Goal: Navigation & Orientation: Find specific page/section

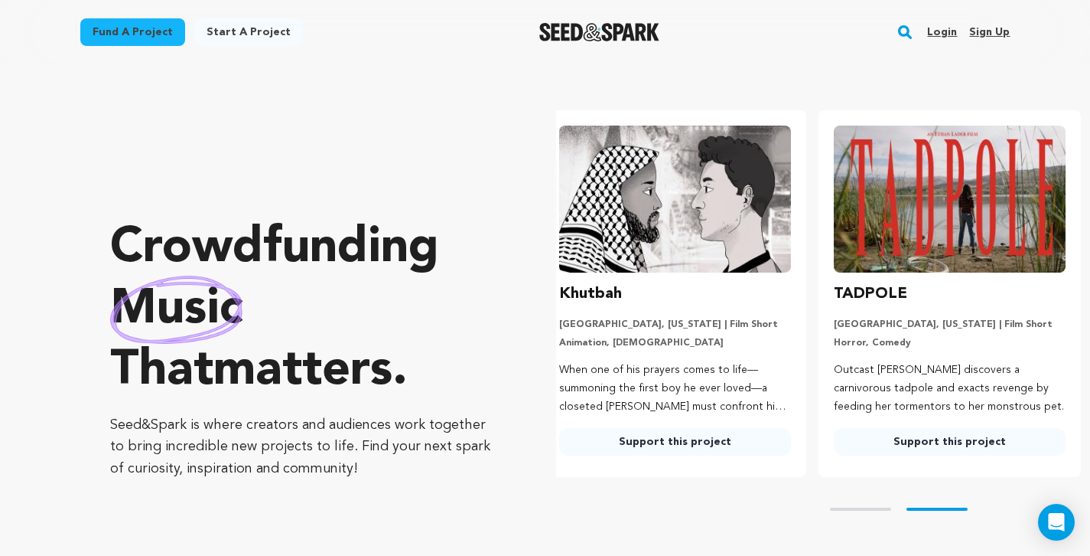
scroll to position [0, 11]
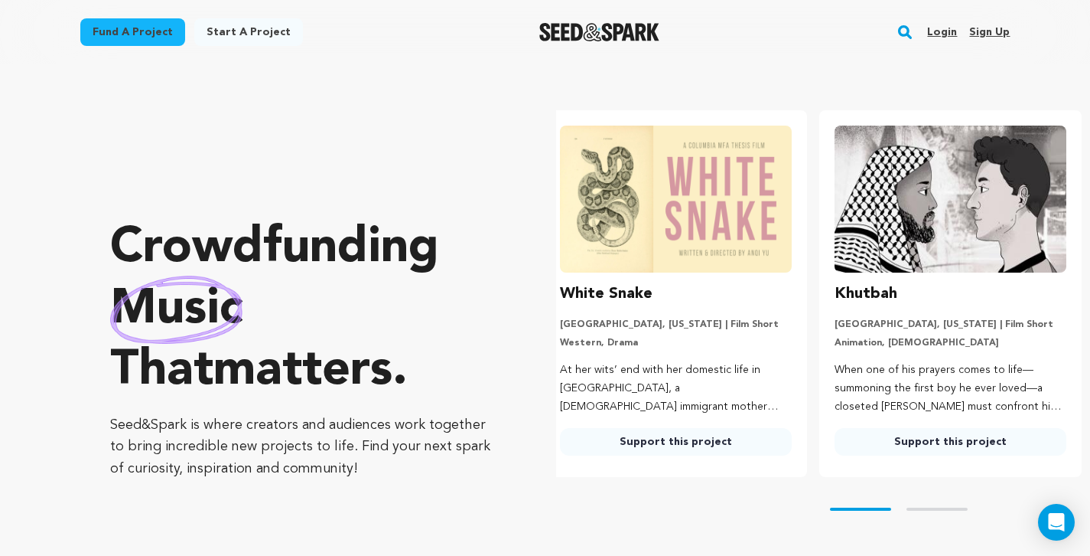
click at [945, 32] on link "Login" at bounding box center [942, 32] width 30 height 24
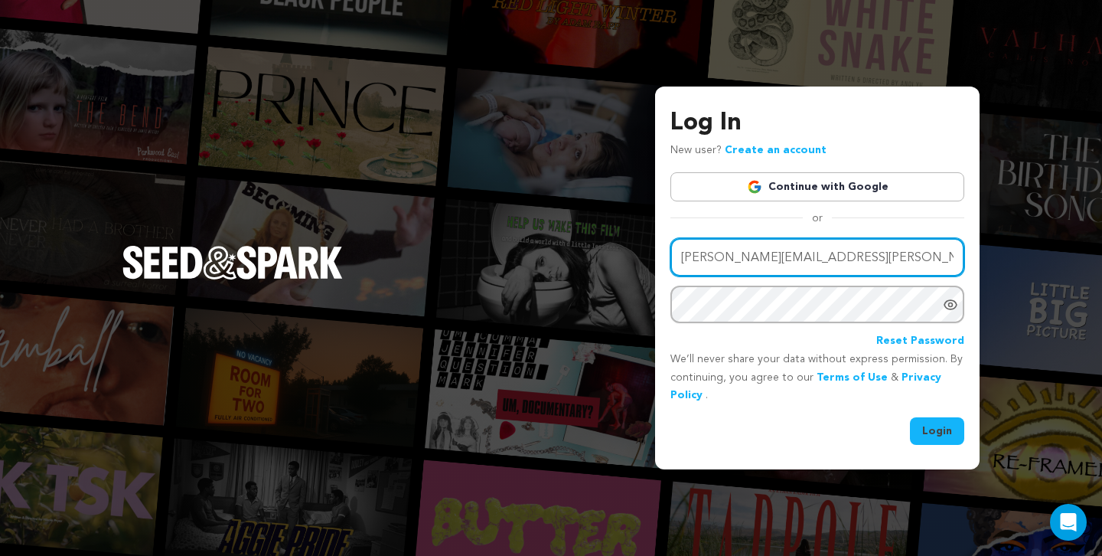
type input "neil.tinkham@gmail.com"
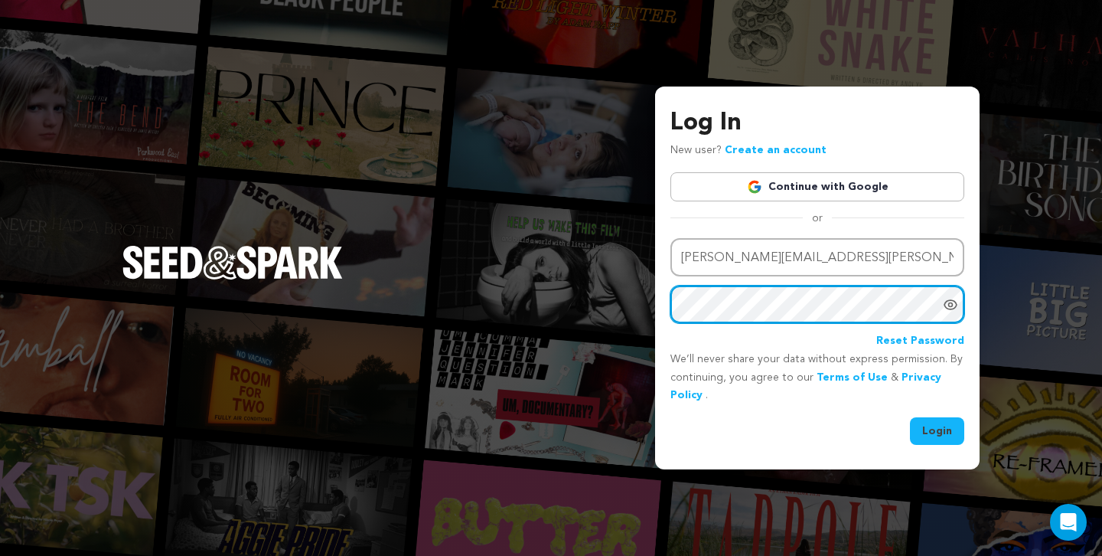
click at [937, 429] on button "Login" at bounding box center [937, 431] width 54 height 28
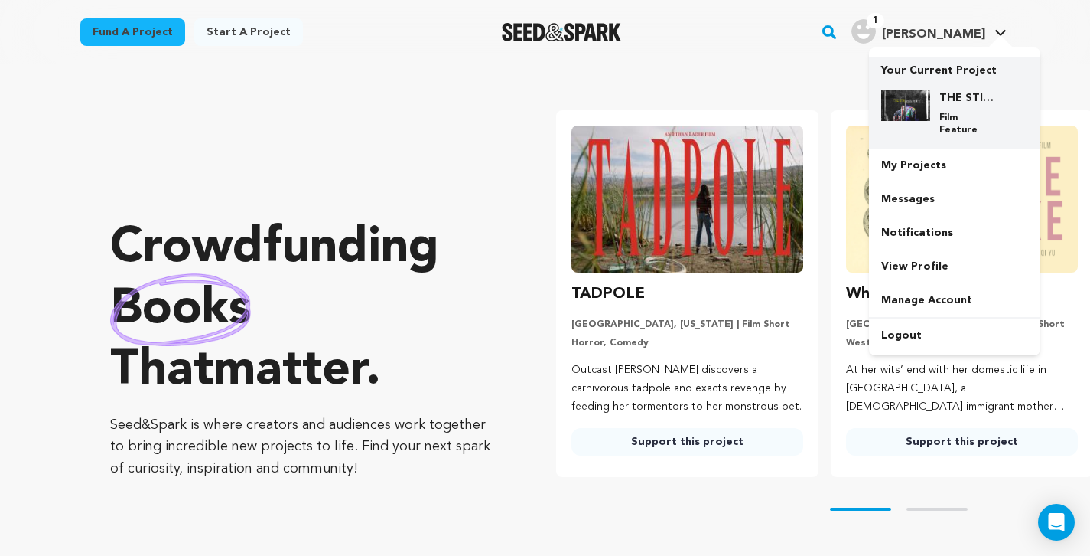
click at [973, 109] on div "THE STIRRING PLACE Film Feature" at bounding box center [966, 113] width 73 height 46
